Goal: Book appointment/travel/reservation

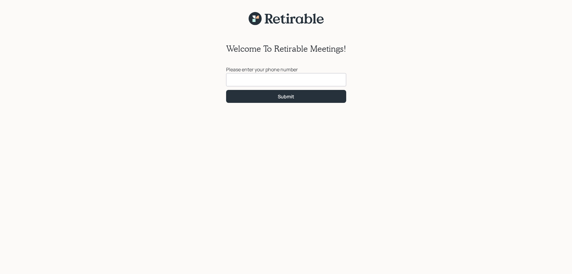
drag, startPoint x: 249, startPoint y: 77, endPoint x: 257, endPoint y: 80, distance: 7.7
click at [251, 78] on input at bounding box center [286, 79] width 120 height 13
type input "[PHONE_NUMBER]"
click button "Submit" at bounding box center [286, 96] width 120 height 13
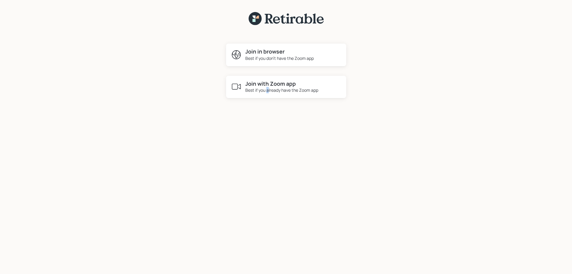
click at [268, 90] on div "Best if you already have the Zoom app" at bounding box center [281, 90] width 73 height 6
